Goal: Transaction & Acquisition: Purchase product/service

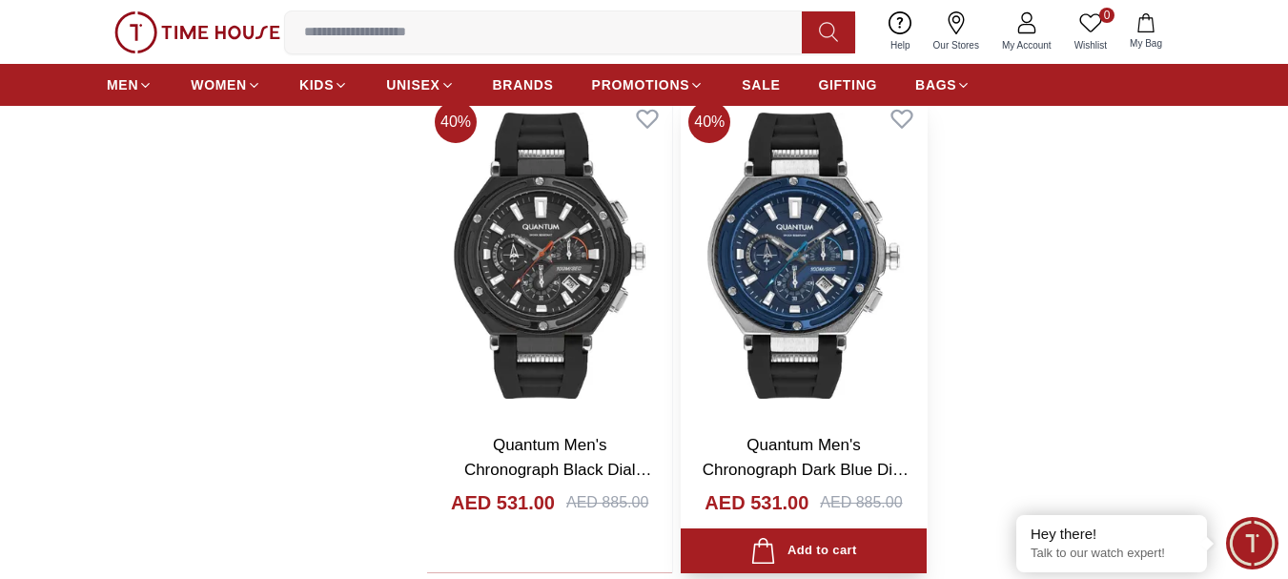
scroll to position [3908, 0]
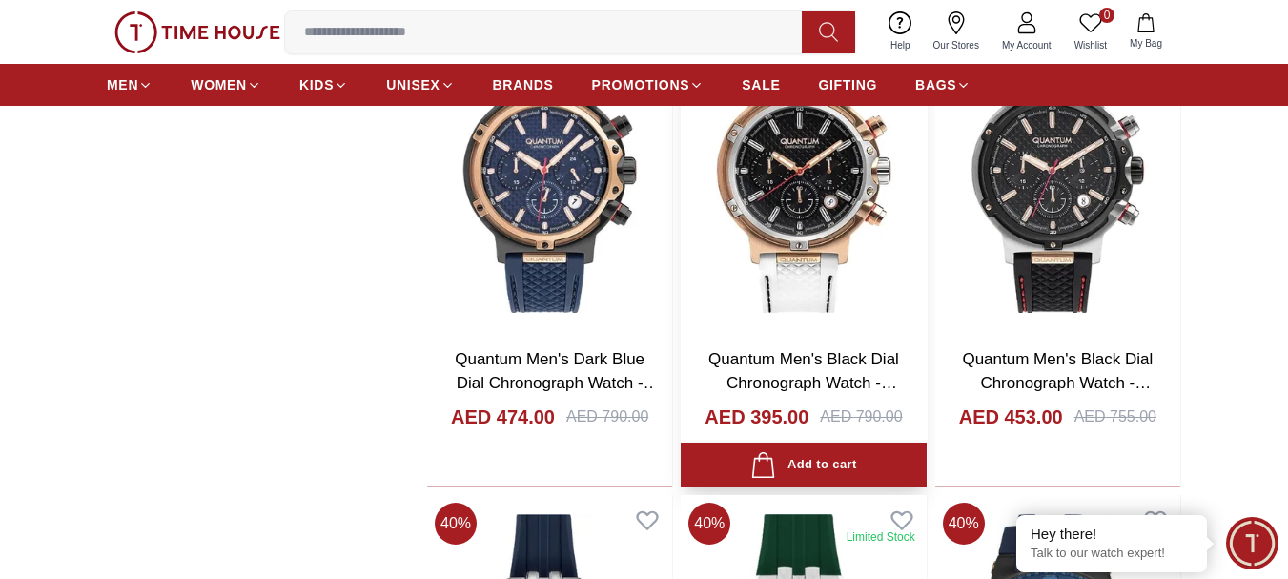
scroll to position [5243, 0]
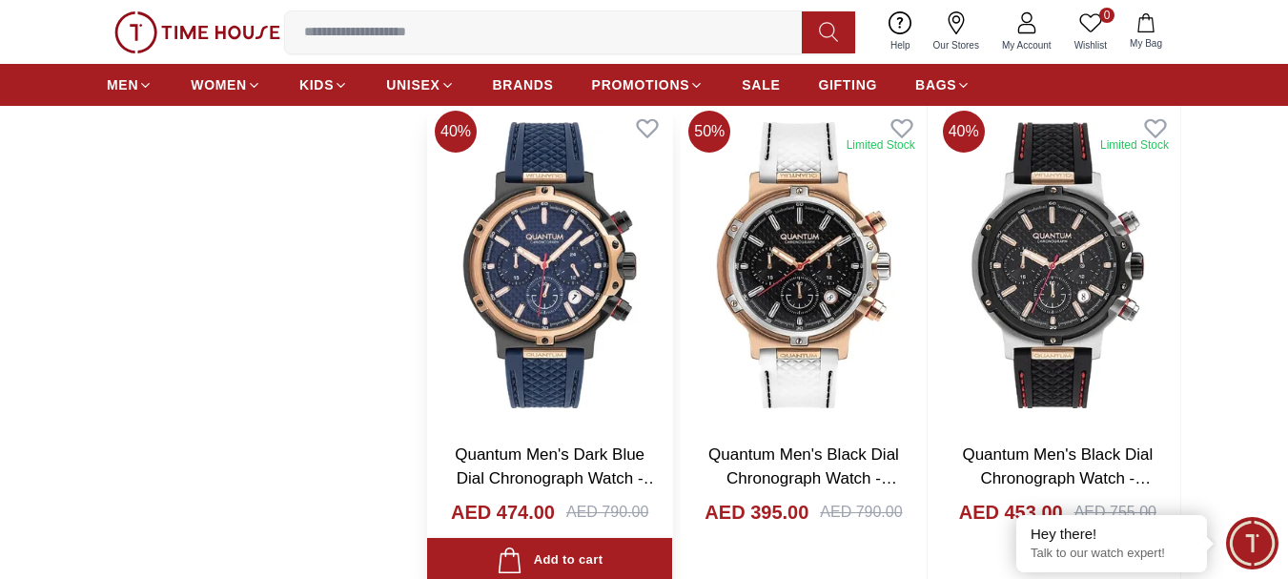
click at [552, 423] on img at bounding box center [549, 265] width 245 height 324
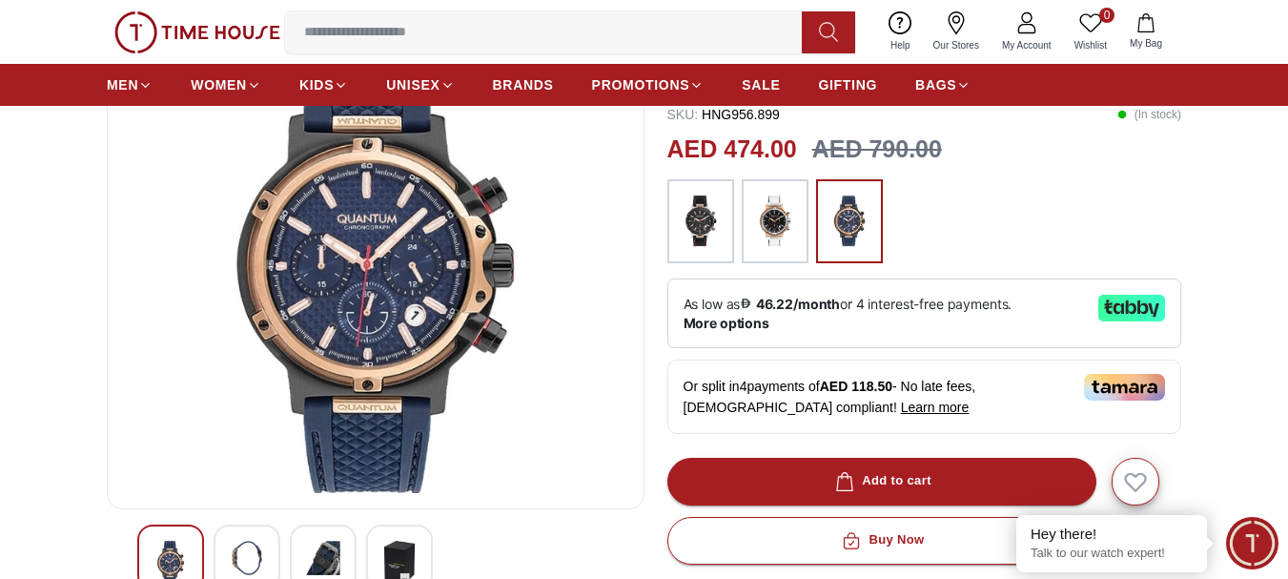
scroll to position [477, 0]
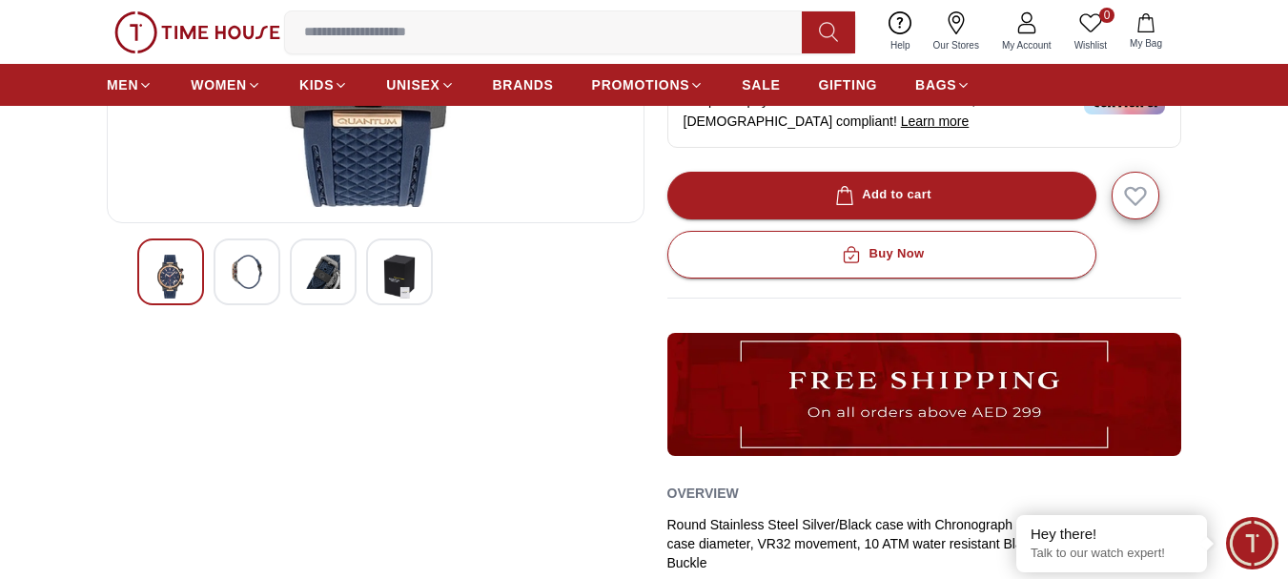
click at [235, 286] on img at bounding box center [247, 272] width 34 height 34
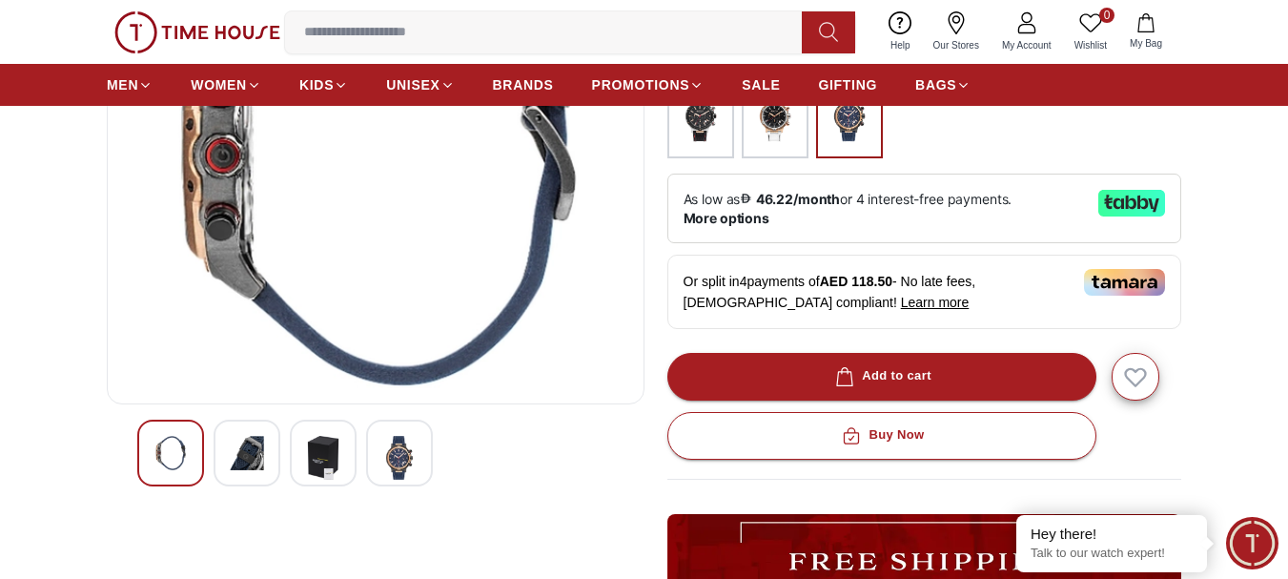
scroll to position [381, 0]
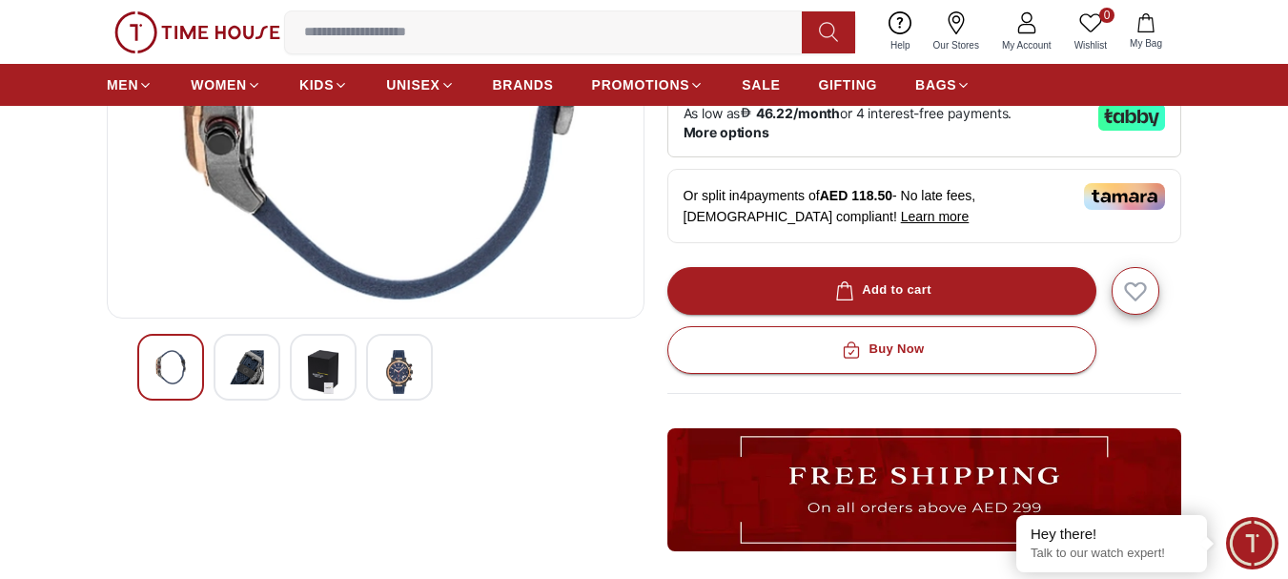
click at [339, 355] on img at bounding box center [323, 372] width 34 height 44
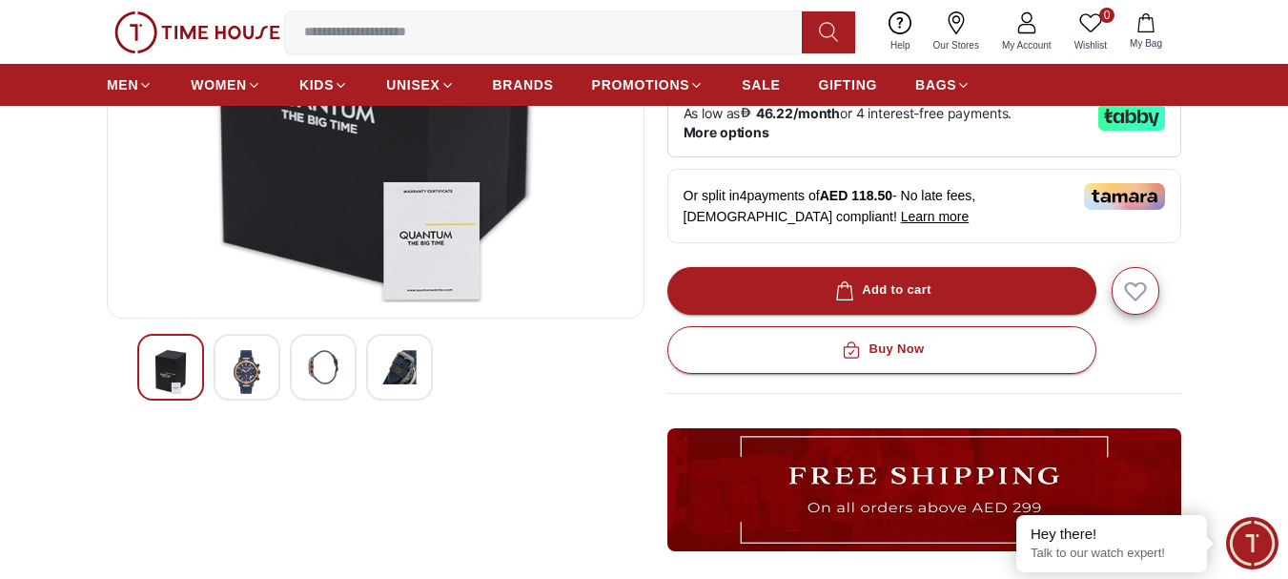
click at [381, 371] on div at bounding box center [399, 367] width 67 height 67
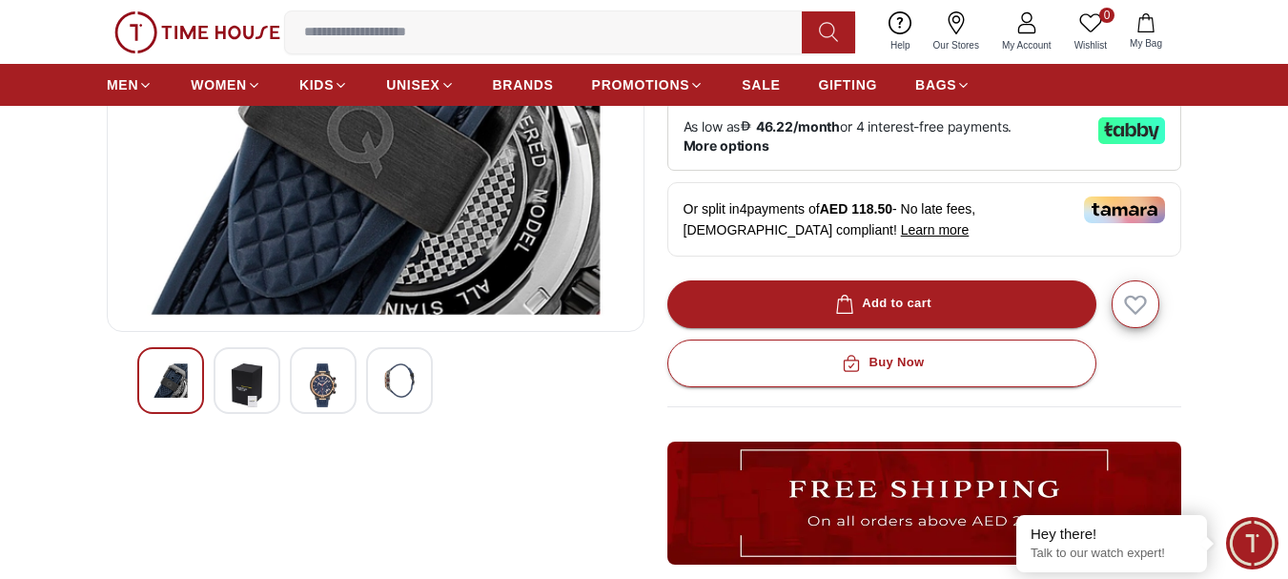
scroll to position [477, 0]
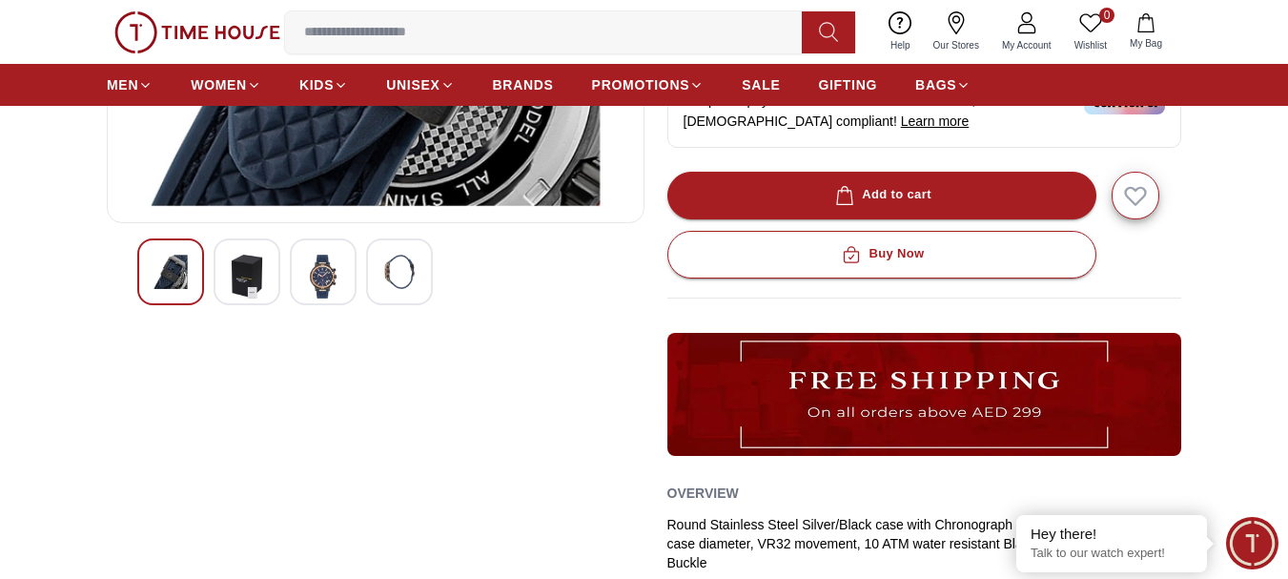
click at [321, 288] on img at bounding box center [323, 277] width 34 height 44
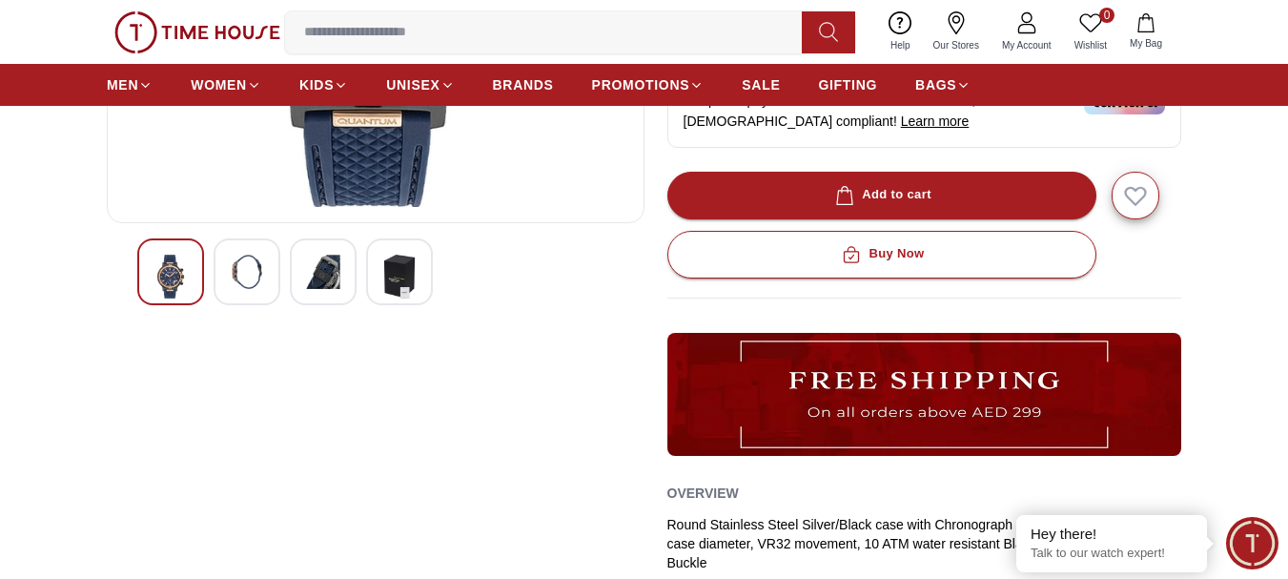
click at [396, 284] on img at bounding box center [399, 277] width 34 height 44
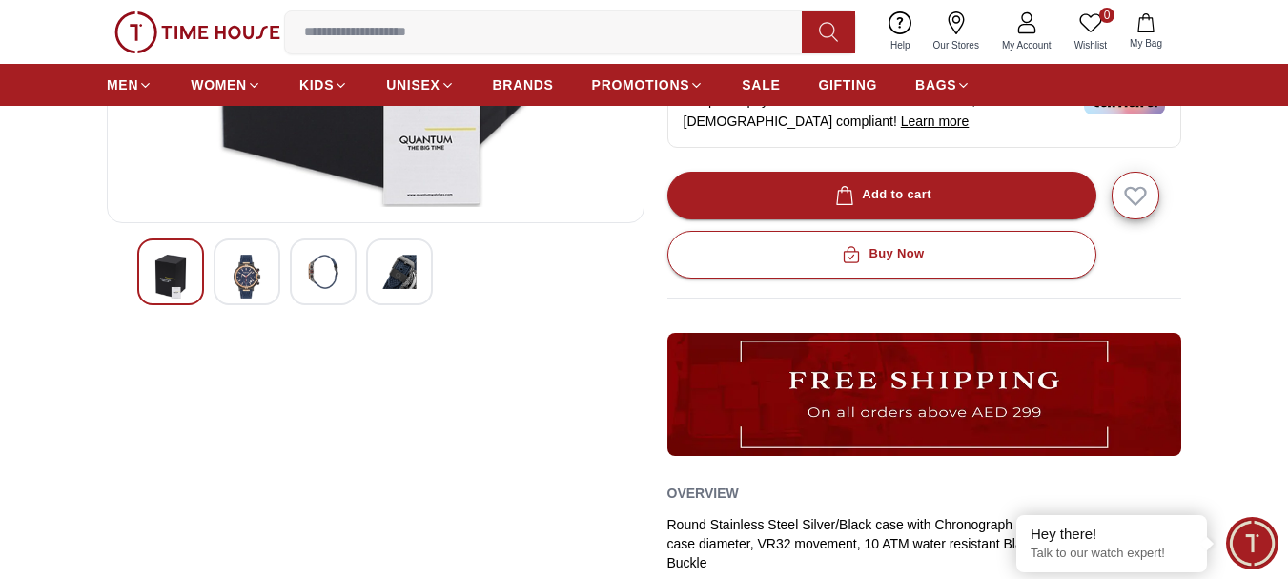
click at [444, 278] on div at bounding box center [375, 271] width 477 height 67
click at [405, 278] on img at bounding box center [399, 272] width 34 height 34
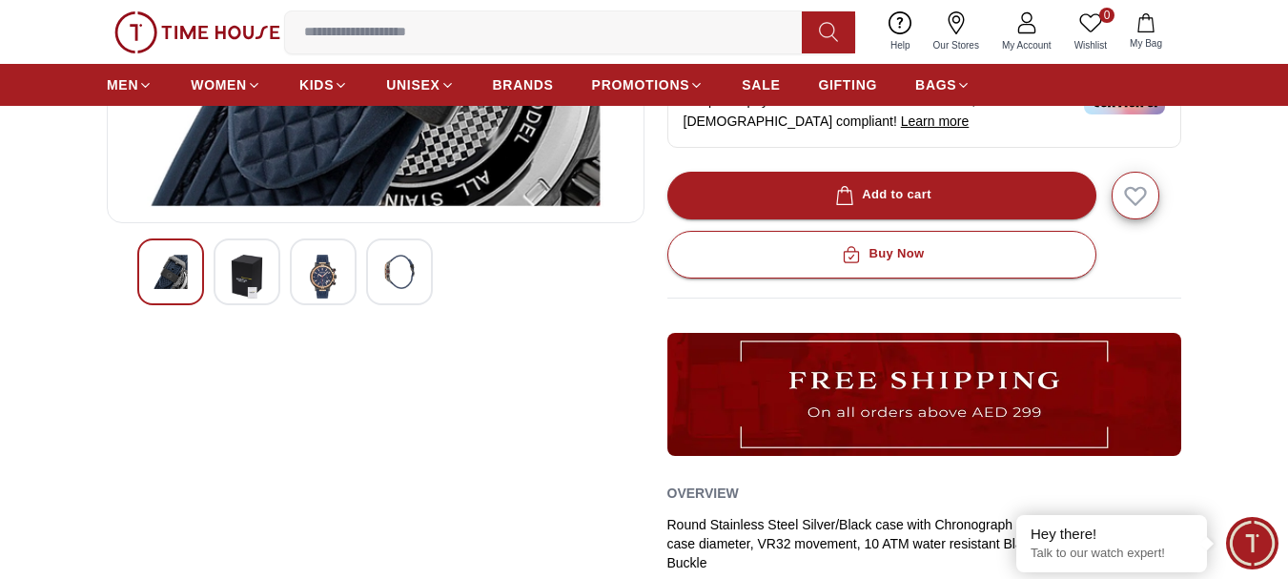
click at [403, 276] on img at bounding box center [399, 272] width 34 height 34
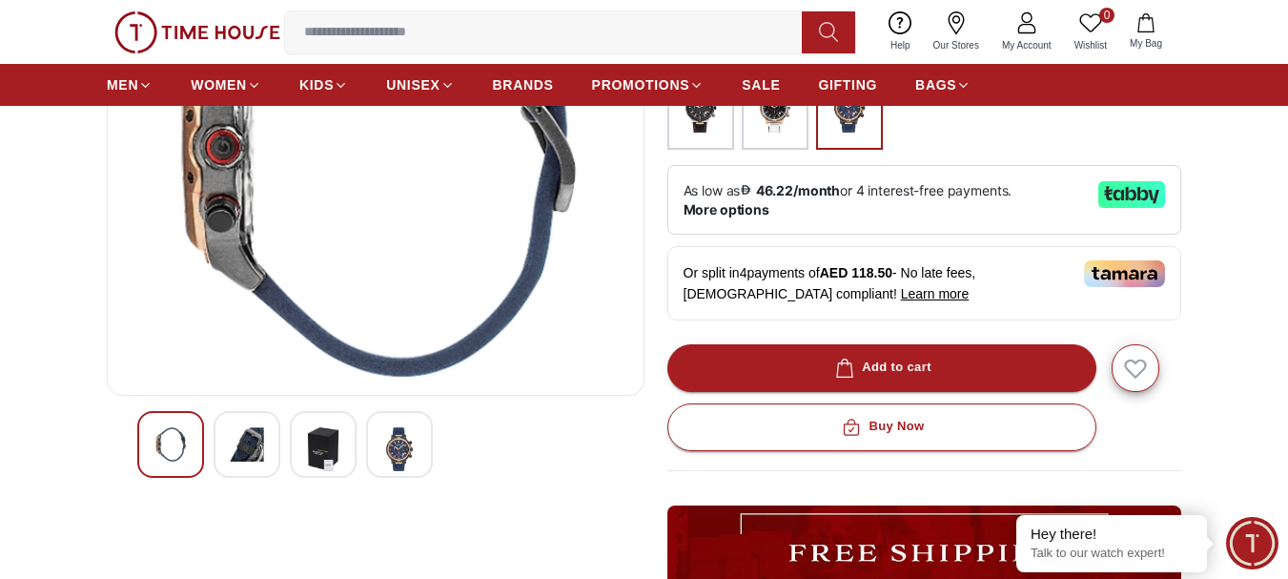
scroll to position [95, 0]
